Goal: Go to known website: Access a specific website the user already knows

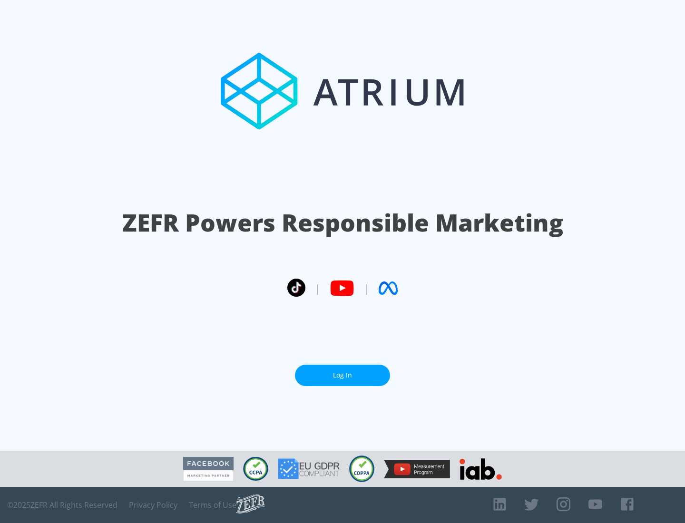
click at [342, 375] on link "Log In" at bounding box center [342, 375] width 95 height 21
